Goal: Transaction & Acquisition: Book appointment/travel/reservation

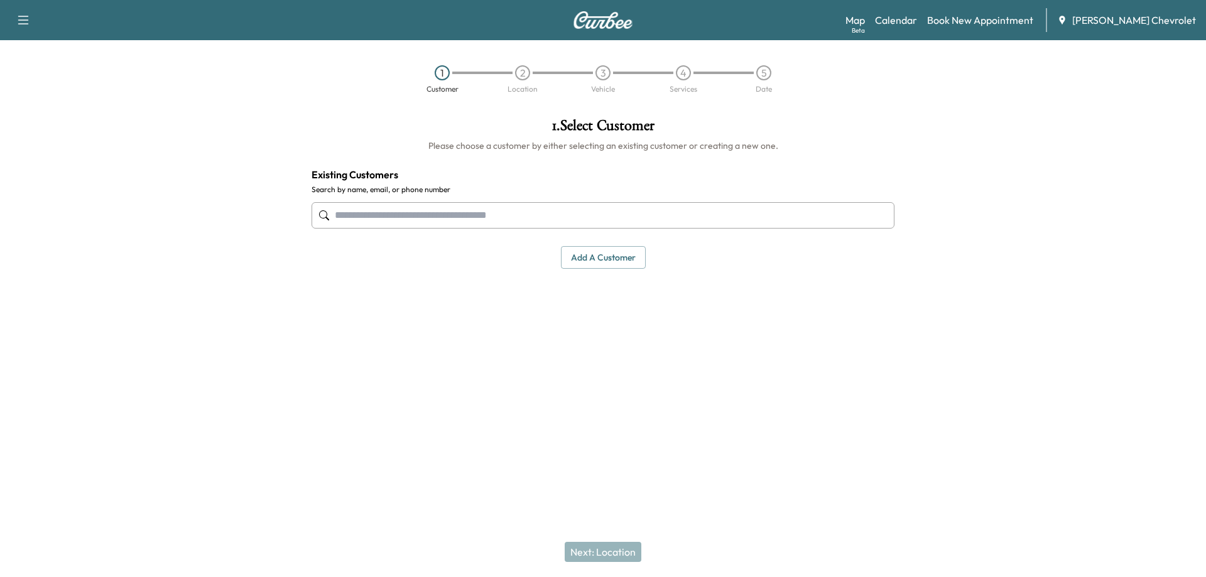
click at [489, 212] on input "text" at bounding box center [602, 215] width 583 height 26
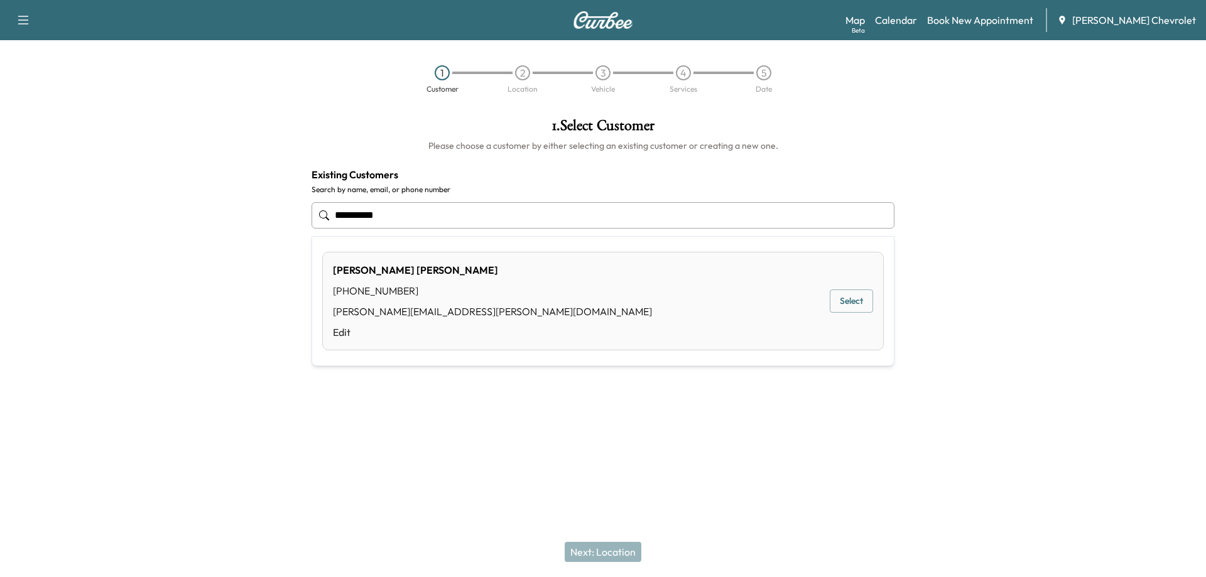
click at [861, 300] on button "Select" at bounding box center [850, 300] width 43 height 23
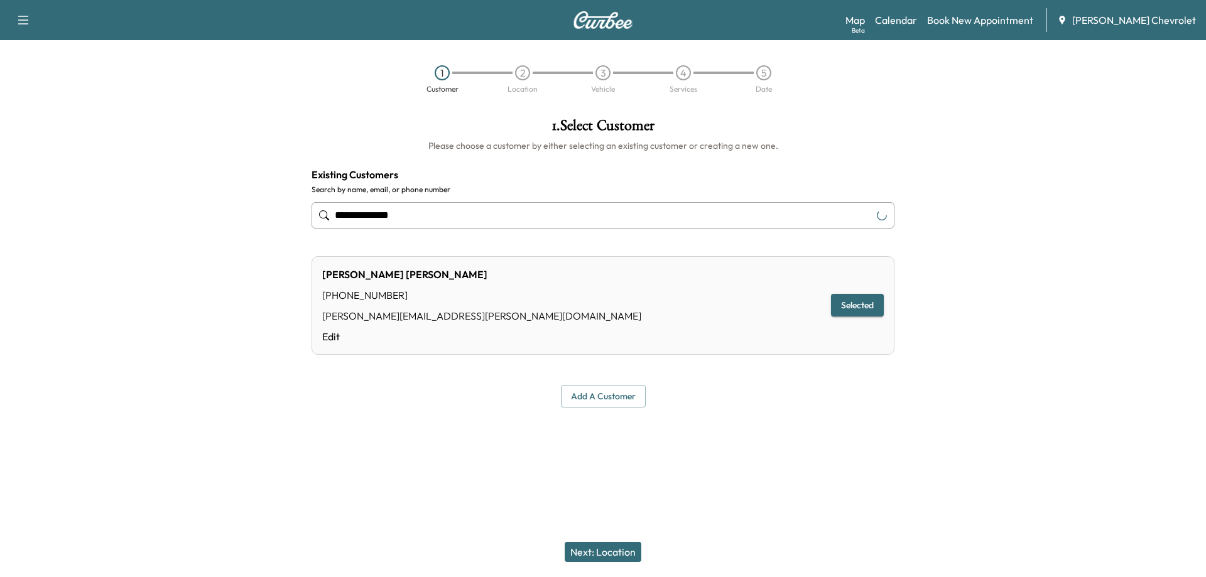
type input "**********"
click at [616, 554] on button "Next: Location" at bounding box center [602, 552] width 77 height 20
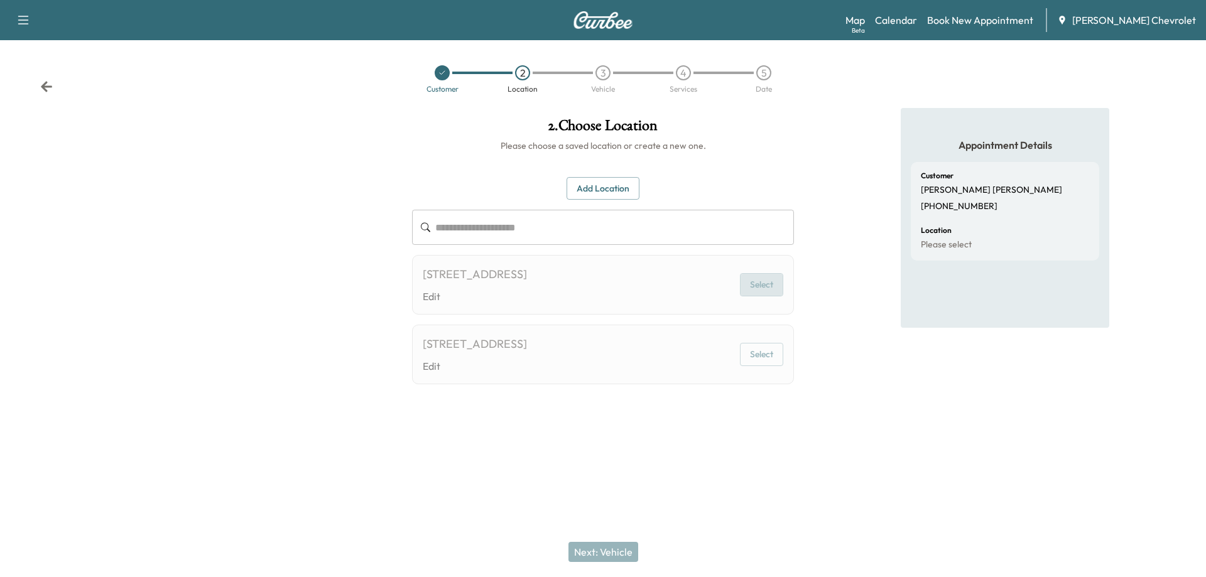
click at [761, 286] on button "Select" at bounding box center [761, 284] width 43 height 23
click at [519, 227] on input "text" at bounding box center [614, 227] width 359 height 35
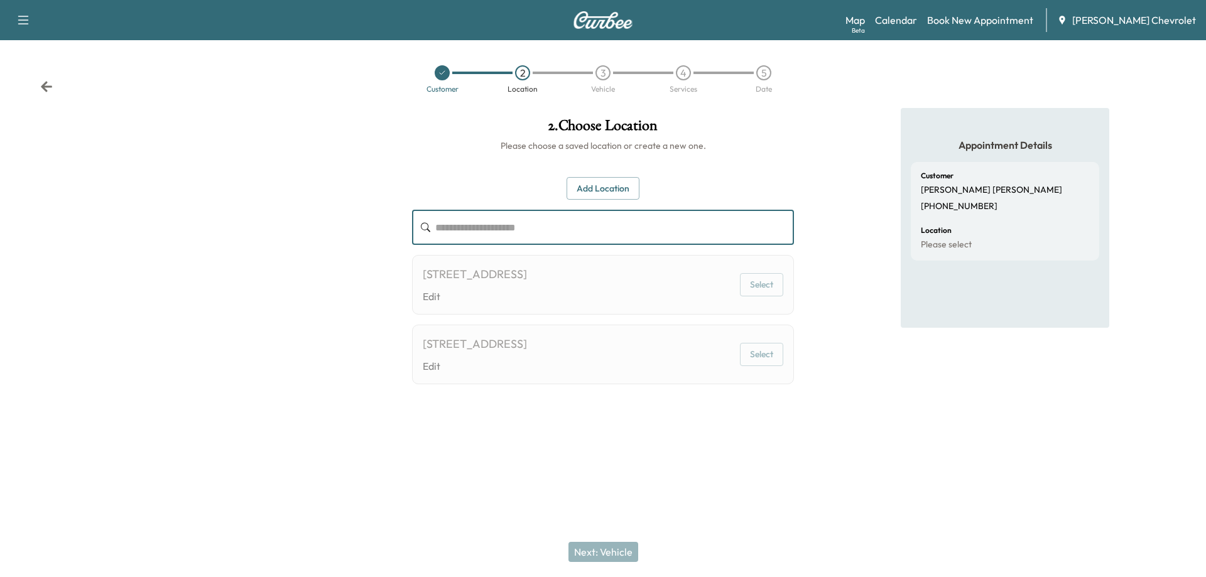
click at [602, 193] on button "Add Location" at bounding box center [602, 188] width 73 height 23
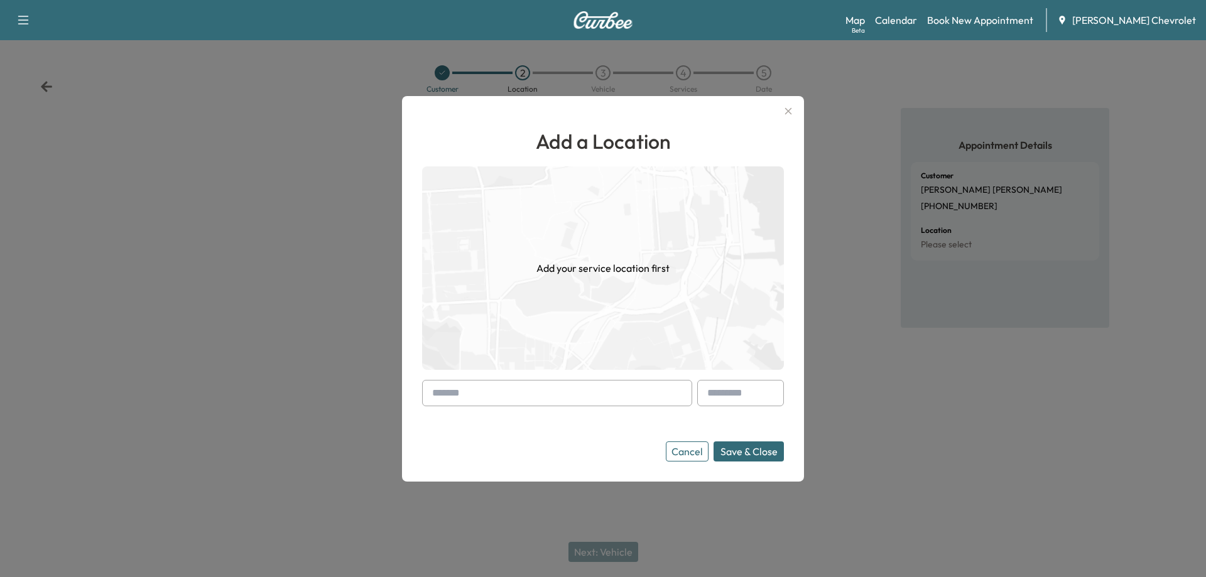
click at [498, 393] on input "text" at bounding box center [557, 393] width 270 height 26
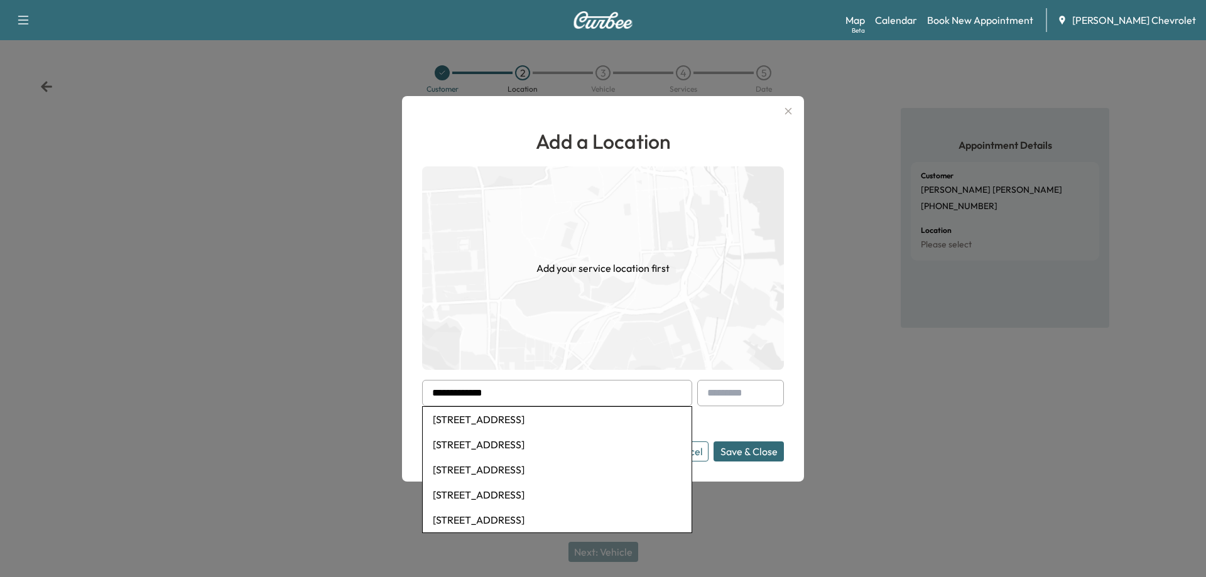
click at [532, 425] on li "[STREET_ADDRESS]" at bounding box center [557, 419] width 269 height 25
type input "**********"
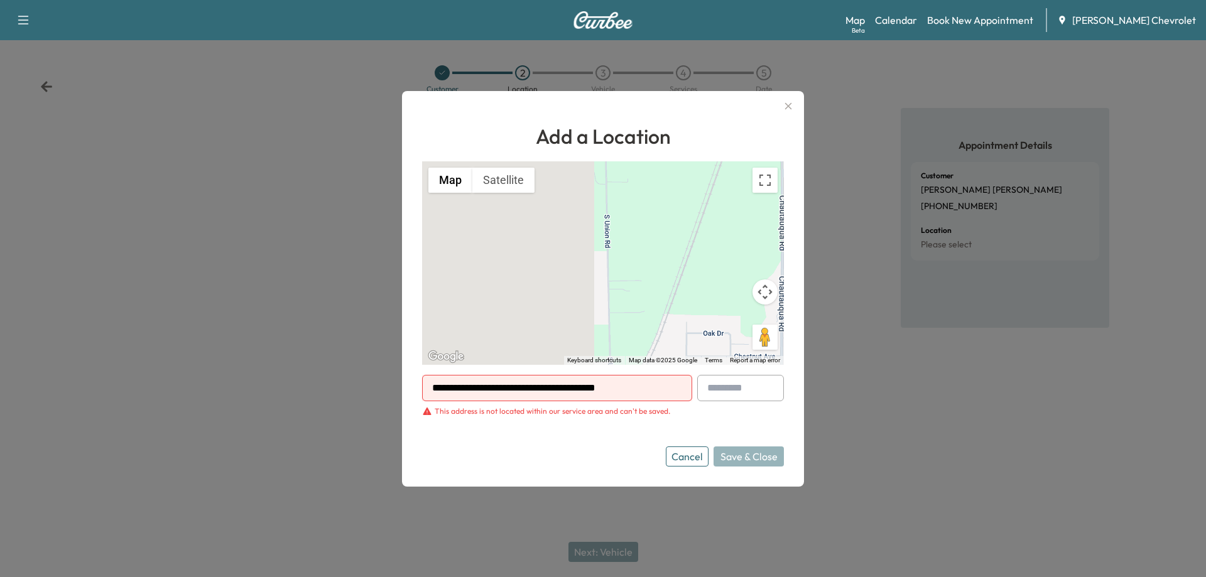
click at [787, 103] on icon "button" at bounding box center [787, 106] width 15 height 15
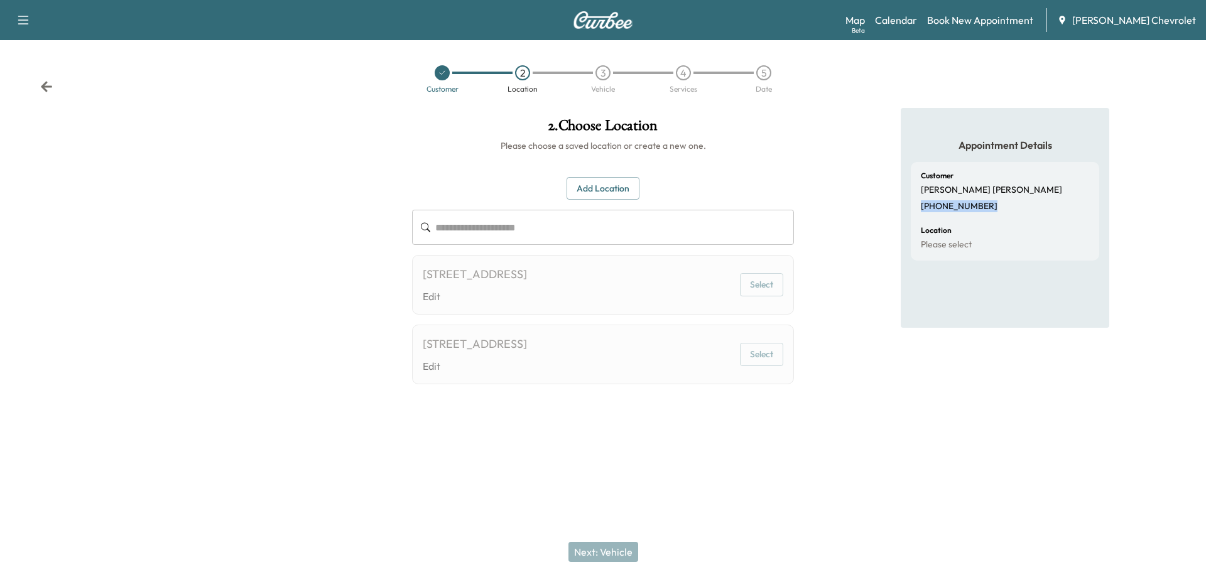
drag, startPoint x: 986, startPoint y: 205, endPoint x: 915, endPoint y: 205, distance: 70.3
click at [915, 205] on div "Customer [PERSON_NAME] [PHONE_NUMBER] Location Please select" at bounding box center [1004, 211] width 188 height 99
